Goal: Find specific page/section: Find specific page/section

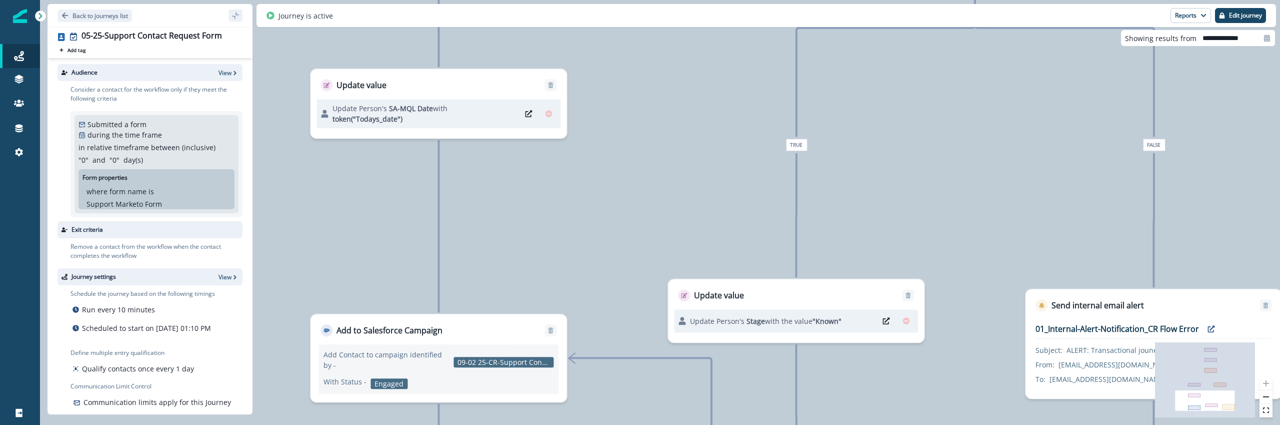
scroll to position [26, 0]
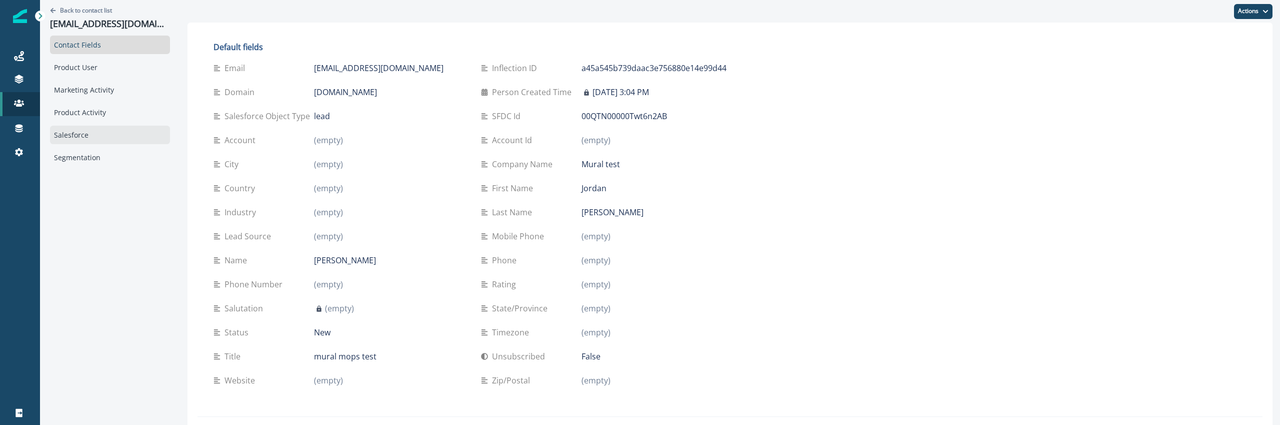
click at [140, 136] on div "Salesforce" at bounding box center [110, 135] width 120 height 19
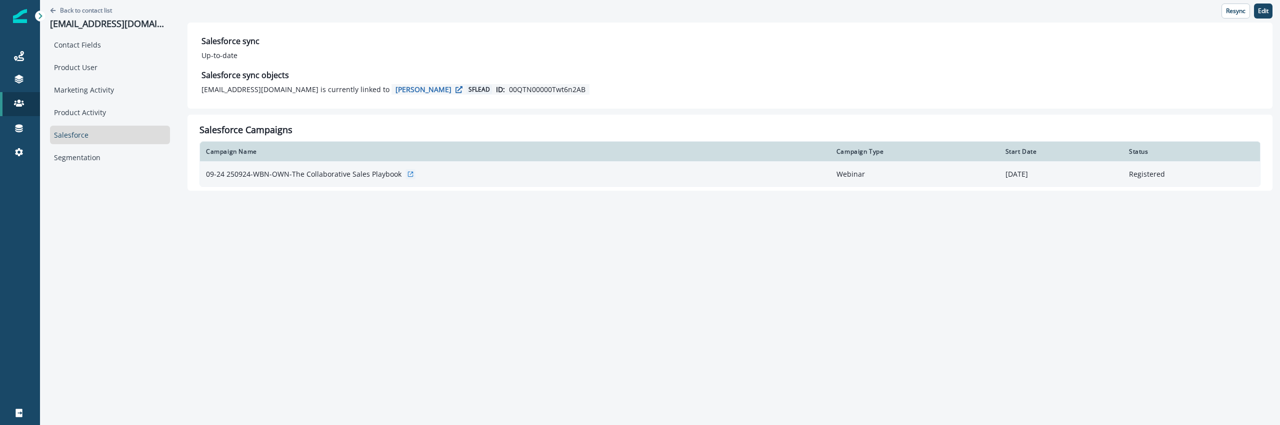
click at [367, 175] on p "09-24 250924-WBN-OWN-The Collaborative Sales Playbook" at bounding box center [304, 174] width 196 height 10
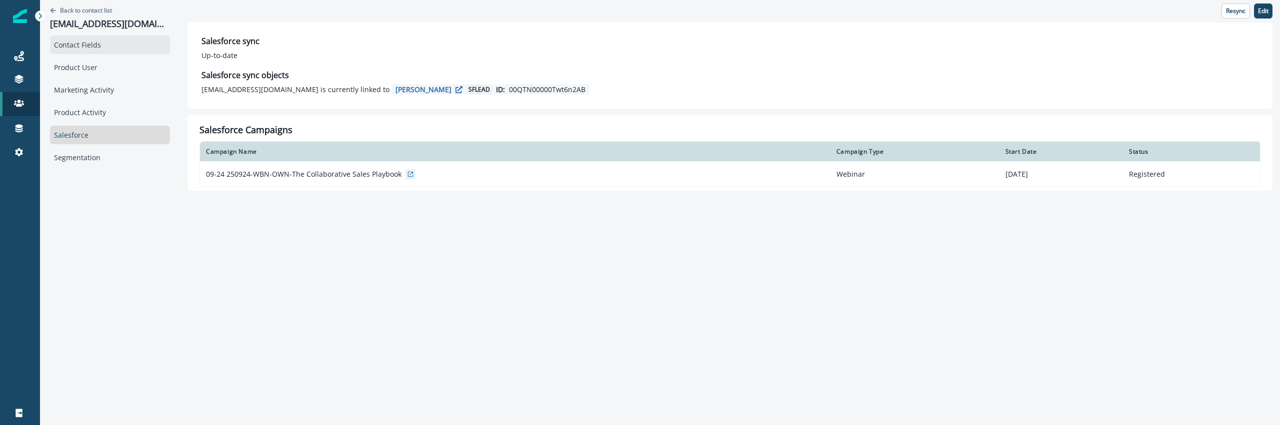
click at [108, 53] on div "Contact Fields" at bounding box center [110, 45] width 120 height 19
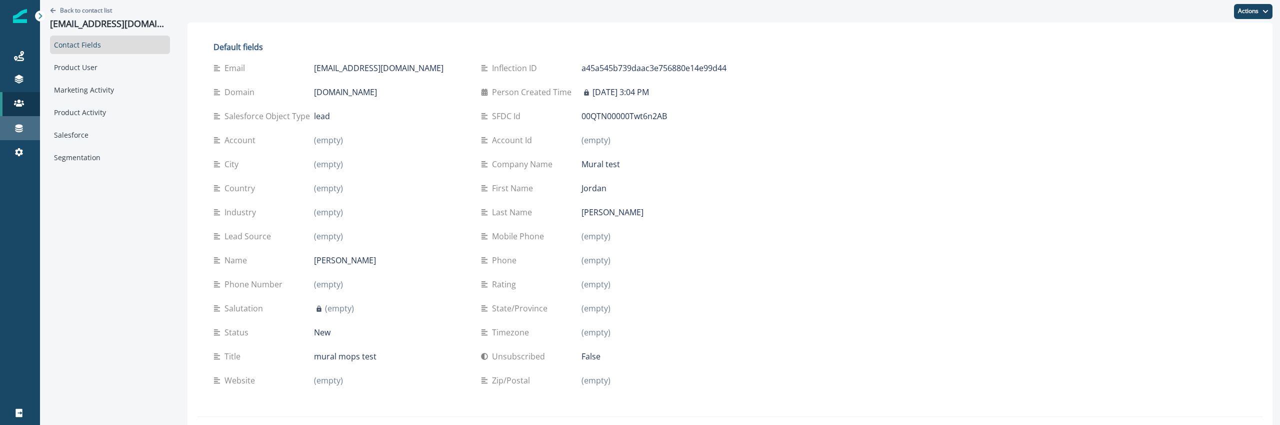
click at [13, 133] on div "Connections" at bounding box center [20, 128] width 32 height 12
